Goal: Information Seeking & Learning: Learn about a topic

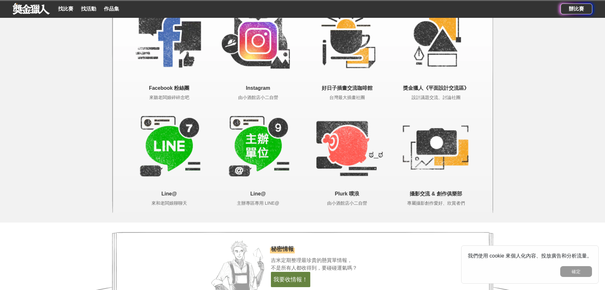
scroll to position [1127, 0]
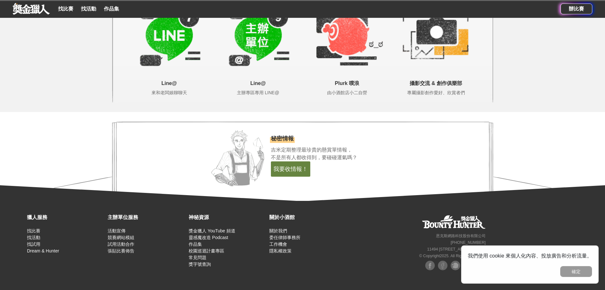
click at [24, 8] on link at bounding box center [31, 9] width 38 height 12
click at [70, 8] on link "找比賽" at bounding box center [66, 8] width 20 height 9
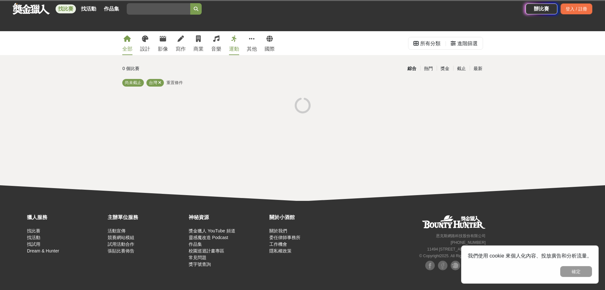
click at [129, 45] on link "全部" at bounding box center [127, 43] width 10 height 24
click at [141, 44] on link "設計" at bounding box center [145, 43] width 10 height 24
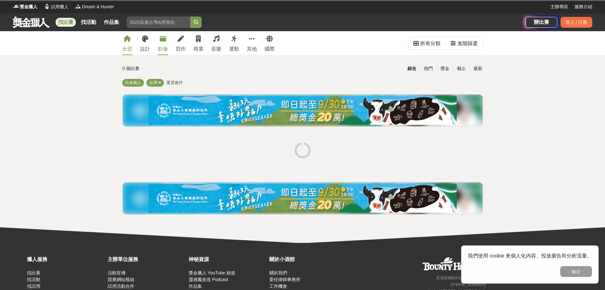
click at [163, 48] on div "影像" at bounding box center [163, 49] width 10 height 8
click at [304, 74] on div "0 個比賽 綜合 熱門 獎金 截止 最新 攝影比賽 影片比賽 尚未截止 台灣 重置條件" at bounding box center [302, 141] width 371 height 156
click at [571, 271] on button "確定" at bounding box center [577, 271] width 32 height 11
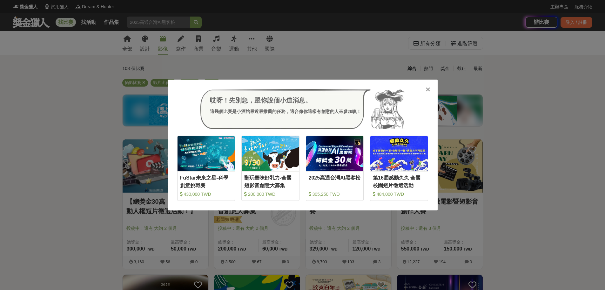
click at [429, 88] on icon at bounding box center [428, 89] width 5 height 6
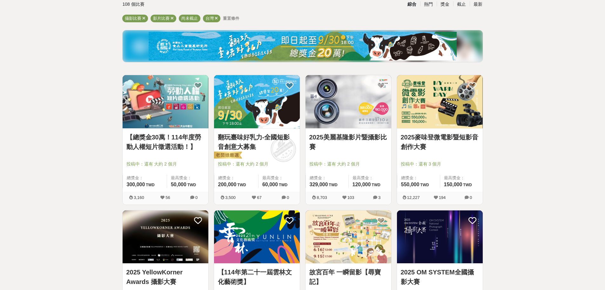
scroll to position [127, 0]
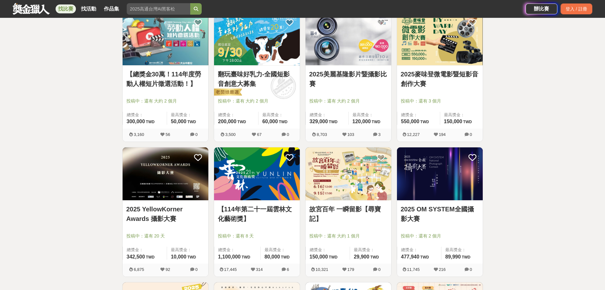
click at [249, 80] on link "翻玩臺味好乳力-全國短影音創意大募集" at bounding box center [257, 78] width 78 height 19
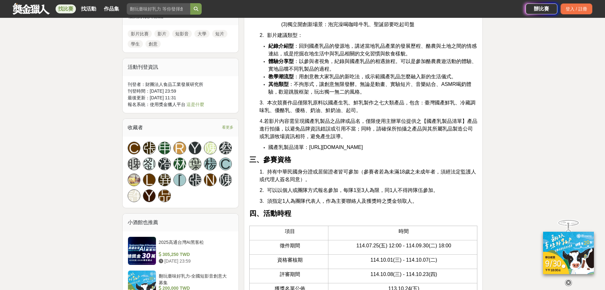
scroll to position [477, 0]
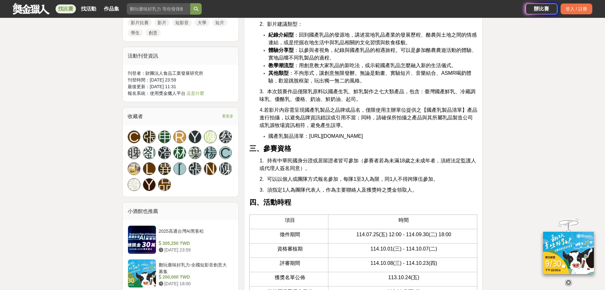
click at [363, 138] on span "https://drive.google.com/file/d/1VJQ54DM9dL2d9-KmB3zF0UMr4wkQpcEy/view?usp=shar…" at bounding box center [336, 135] width 54 height 5
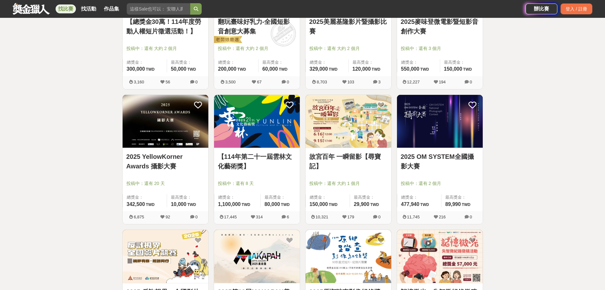
scroll to position [191, 0]
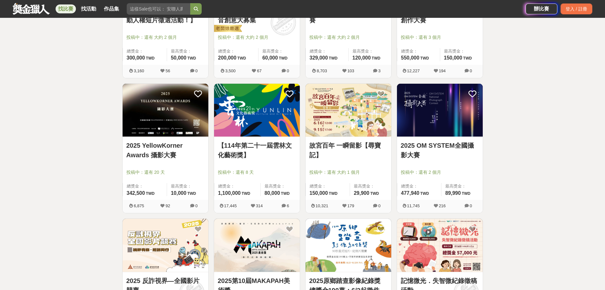
click at [461, 144] on link "2025 OM SYSTEM全國攝影大賽" at bounding box center [440, 149] width 78 height 19
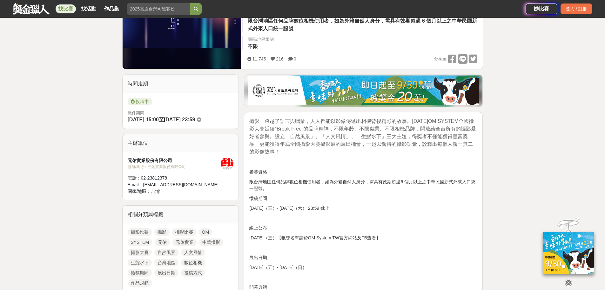
scroll to position [159, 0]
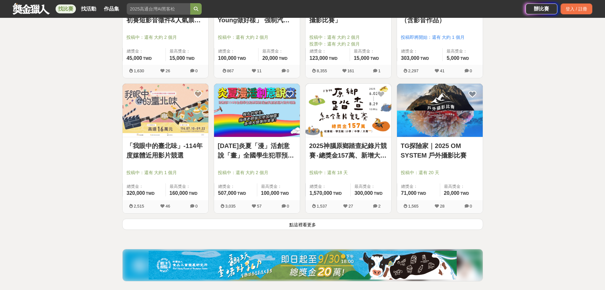
scroll to position [731, 0]
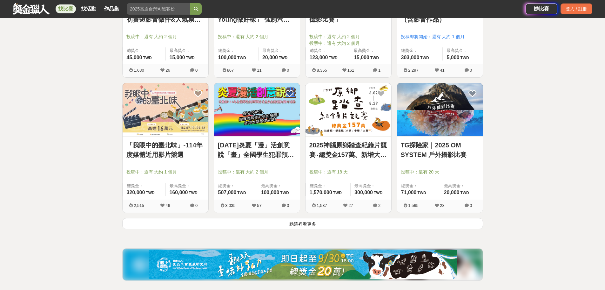
click at [370, 226] on button "點這裡看更多" at bounding box center [302, 223] width 361 height 11
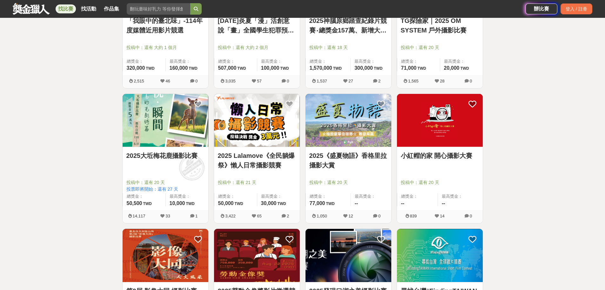
scroll to position [858, 0]
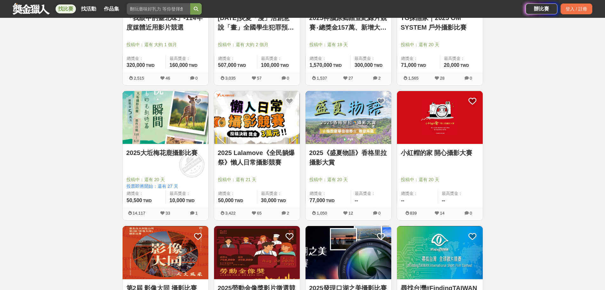
click at [269, 160] on link "2025 Lalamove《全民躺爆祭》懶人日常攝影競賽" at bounding box center [257, 157] width 78 height 19
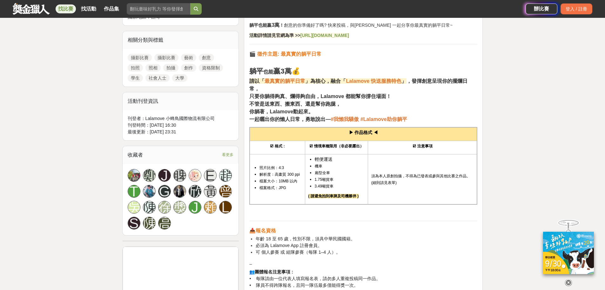
scroll to position [286, 0]
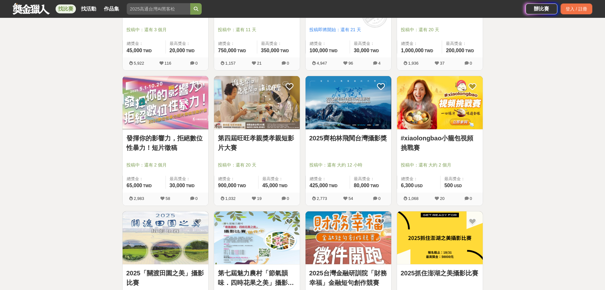
scroll to position [1144, 0]
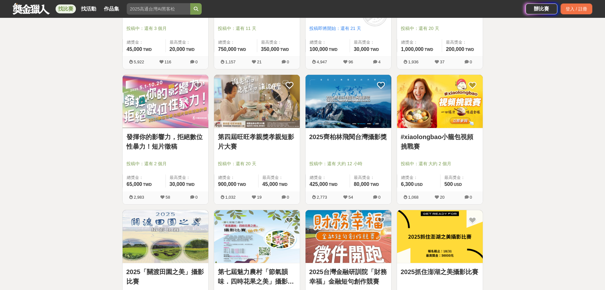
click at [151, 146] on link "發揮你的影響力，拒絕數位性暴力！短片徵稿" at bounding box center [165, 141] width 78 height 19
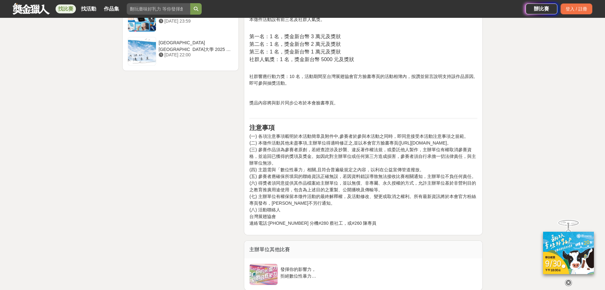
scroll to position [890, 0]
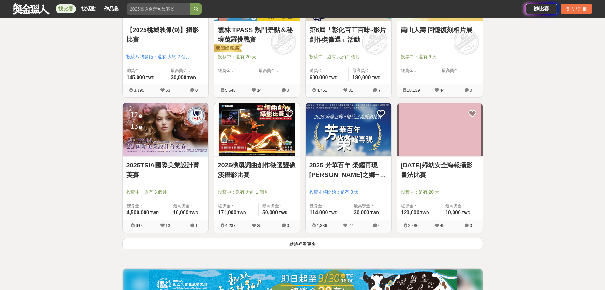
scroll to position [1557, 0]
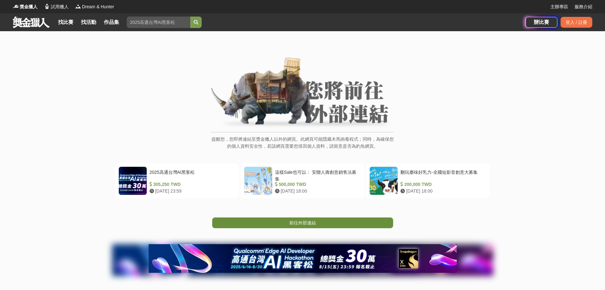
click at [319, 226] on link "前往外部連結" at bounding box center [302, 222] width 181 height 11
